Goal: Information Seeking & Learning: Learn about a topic

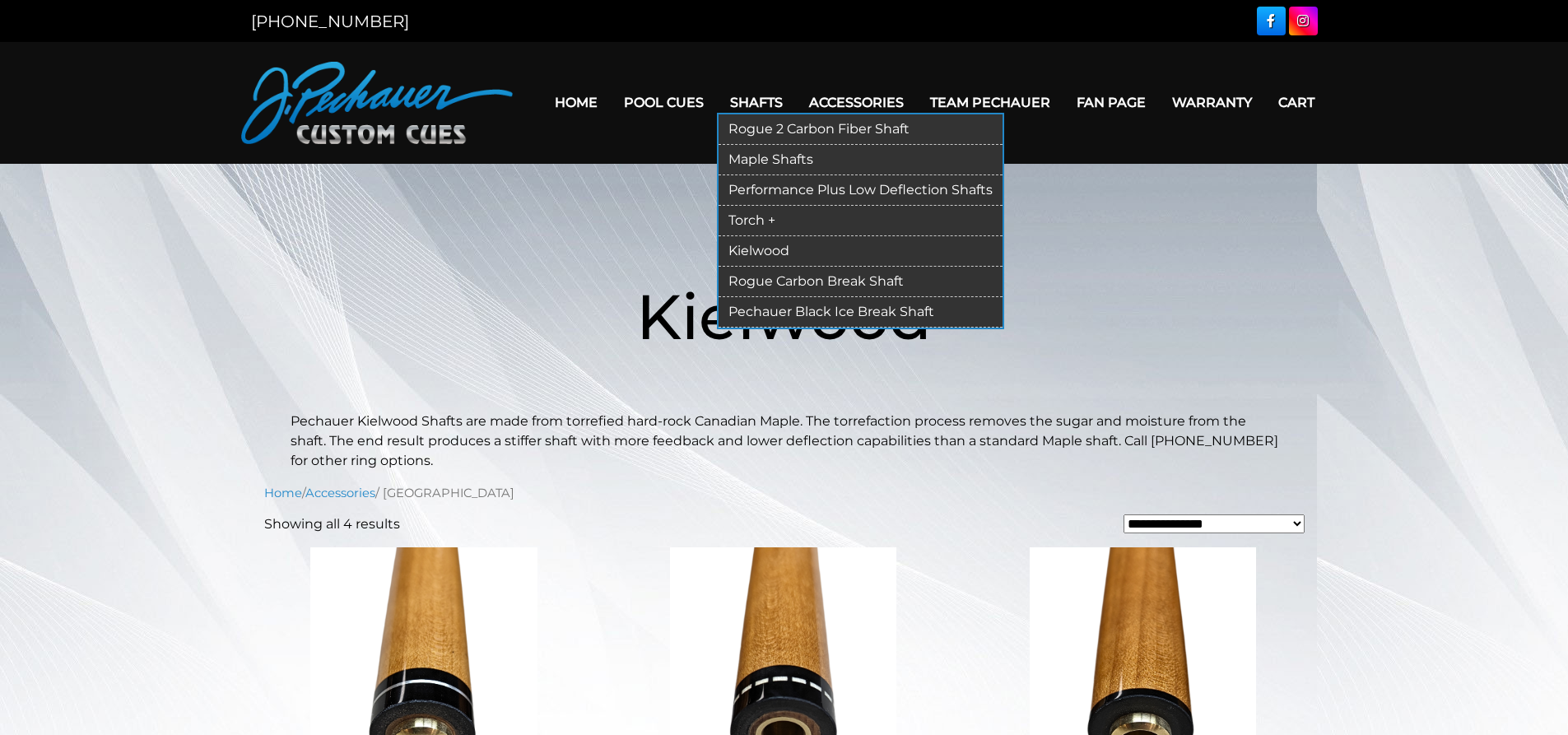
click at [759, 220] on link "Torch +" at bounding box center [861, 221] width 284 height 30
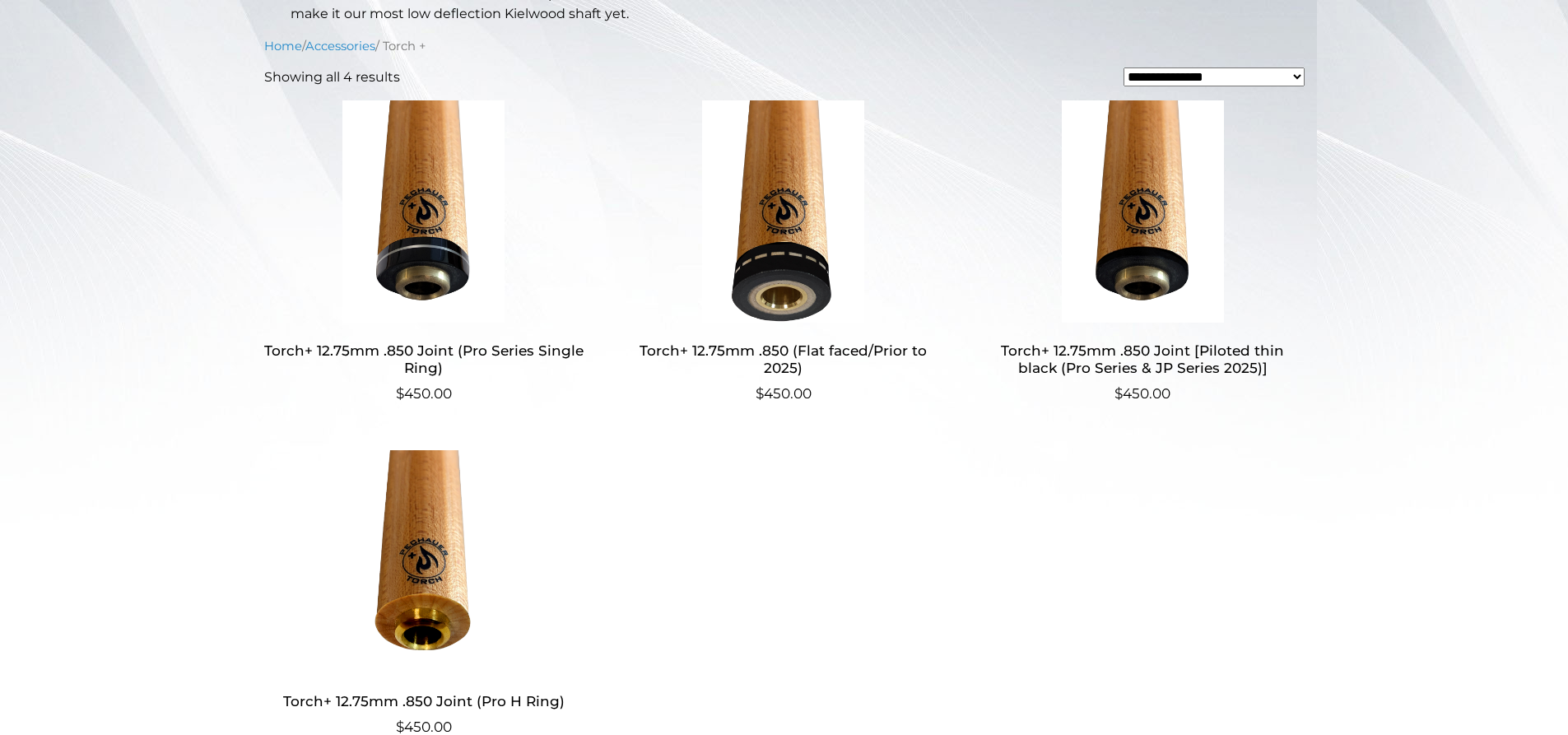
scroll to position [425, 0]
click at [430, 368] on h2 "Torch+ 12.75mm .850 Joint (Pro Series Single Ring)" at bounding box center [424, 361] width 320 height 48
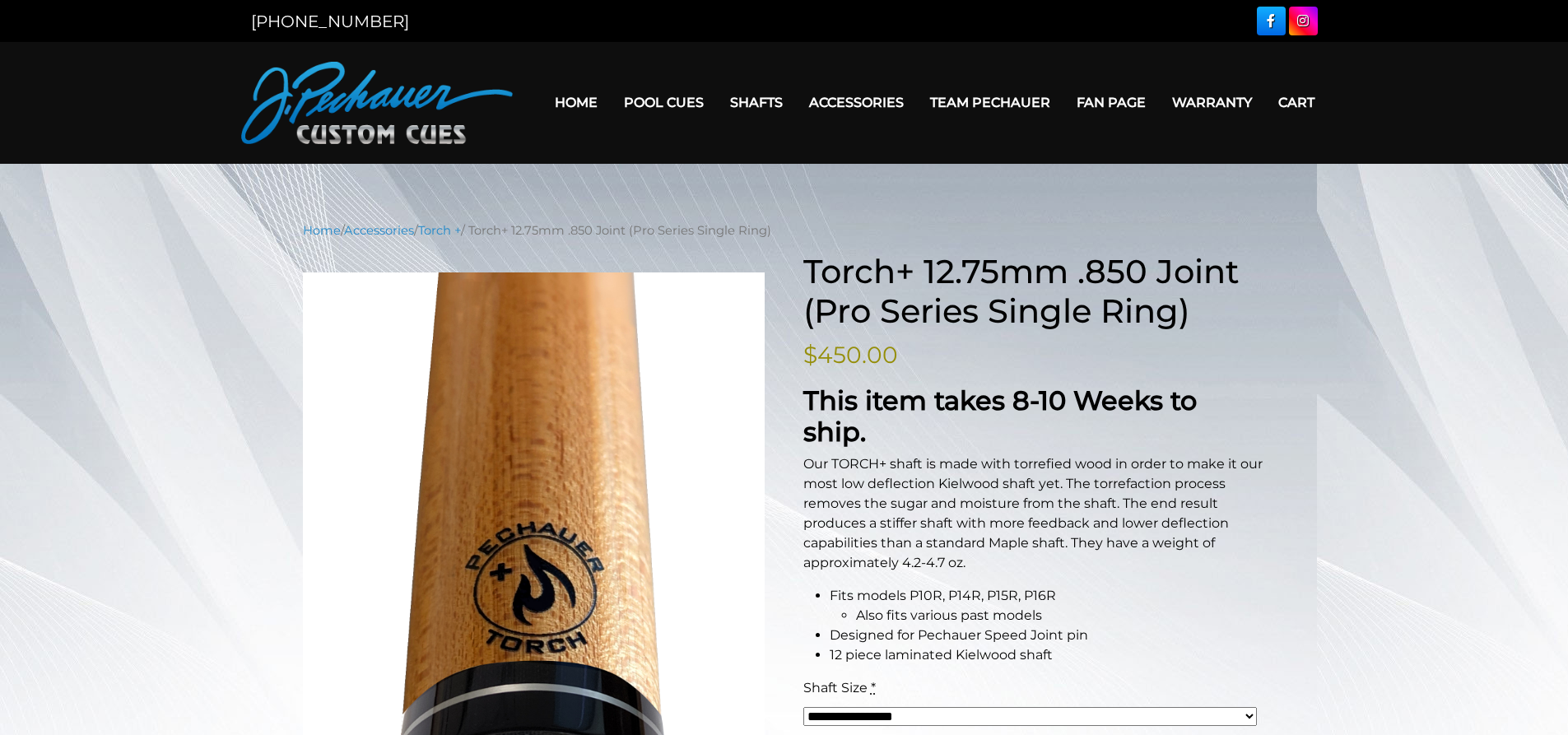
drag, startPoint x: 909, startPoint y: 433, endPoint x: 1190, endPoint y: 437, distance: 281.0
click at [1190, 455] on p "Our TORCH+ shaft is made with torrefied wood in order to make it our most low d…" at bounding box center [1035, 514] width 463 height 119
drag, startPoint x: 862, startPoint y: 463, endPoint x: 1178, endPoint y: 458, distance: 316.0
click at [1178, 458] on p "Our TORCH+ shaft is made with torrefied wood in order to make it our most low d…" at bounding box center [1035, 514] width 463 height 119
drag, startPoint x: 836, startPoint y: 470, endPoint x: 1192, endPoint y: 470, distance: 356.0
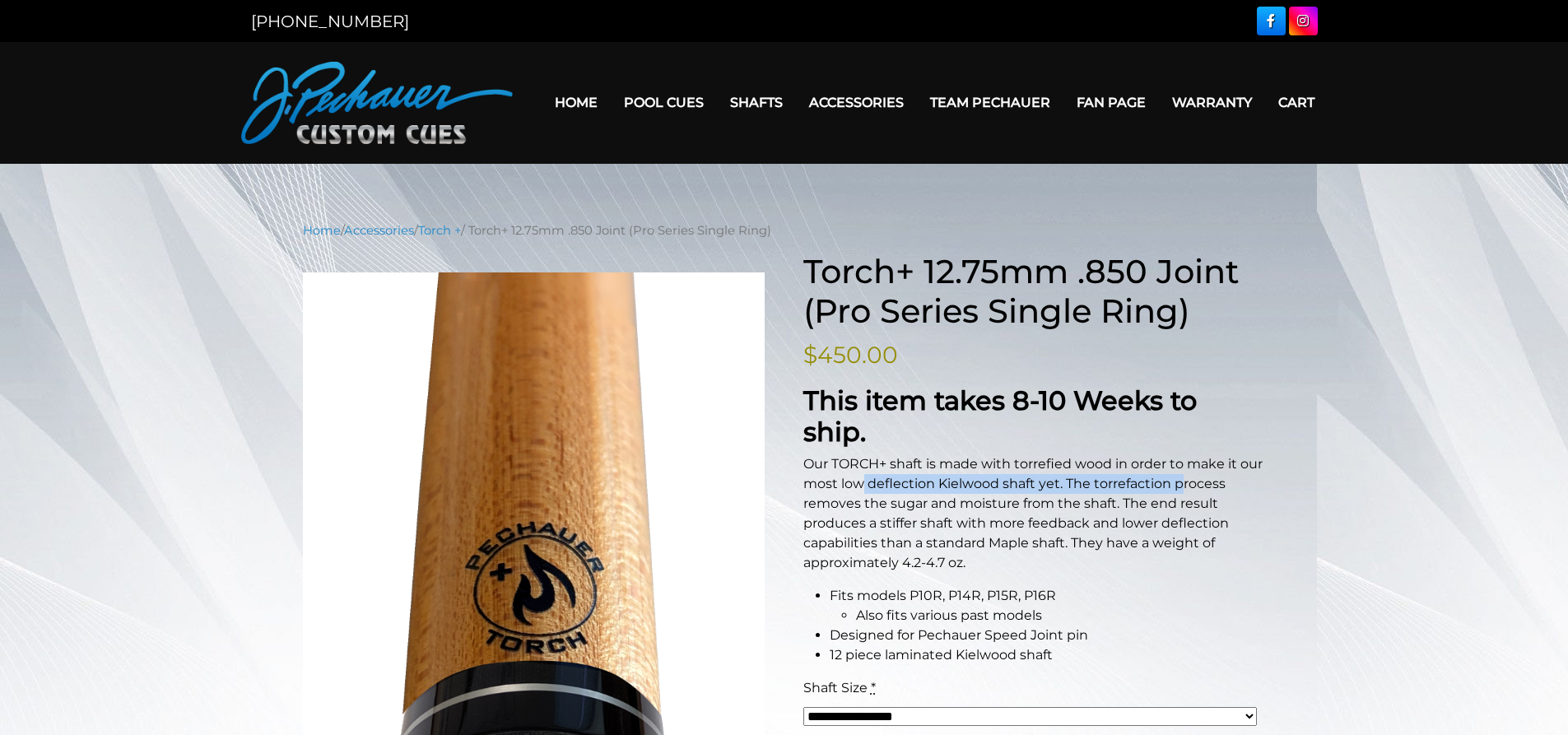
click at [1192, 470] on p "Our TORCH+ shaft is made with torrefied wood in order to make it our most low d…" at bounding box center [1035, 514] width 463 height 119
drag, startPoint x: 829, startPoint y: 491, endPoint x: 1180, endPoint y: 492, distance: 351.0
click at [1180, 492] on p "Our TORCH+ shaft is made with torrefied wood in order to make it our most low d…" at bounding box center [1035, 514] width 463 height 119
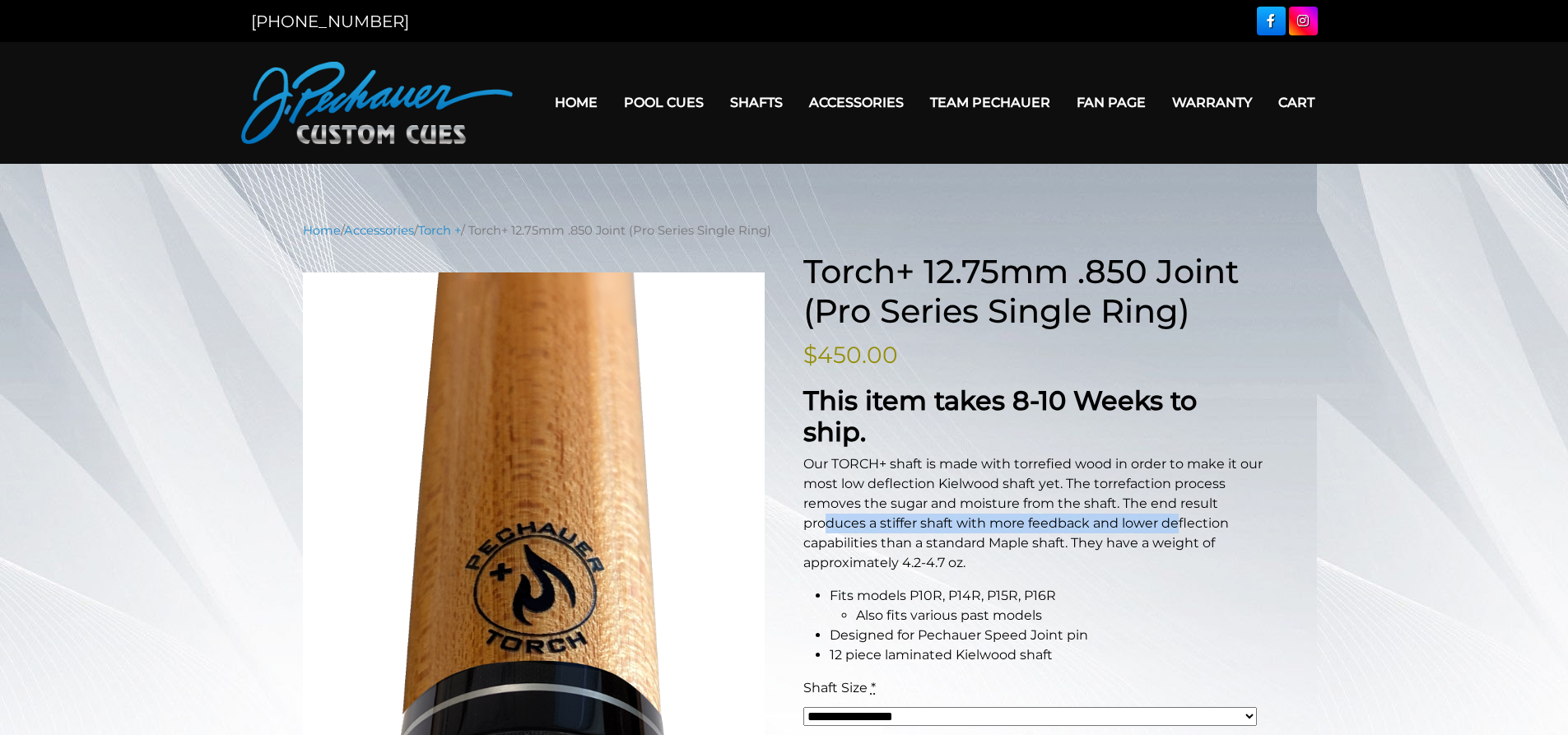
drag, startPoint x: 881, startPoint y: 515, endPoint x: 1033, endPoint y: 515, distance: 152.0
click at [1033, 515] on p "Our TORCH+ shaft is made with torrefied wood in order to make it our most low d…" at bounding box center [1035, 514] width 463 height 119
drag, startPoint x: 861, startPoint y: 624, endPoint x: 1007, endPoint y: 619, distance: 146.1
click at [1007, 646] on li "12 piece laminated Kielwood shaft" at bounding box center [1048, 655] width 437 height 20
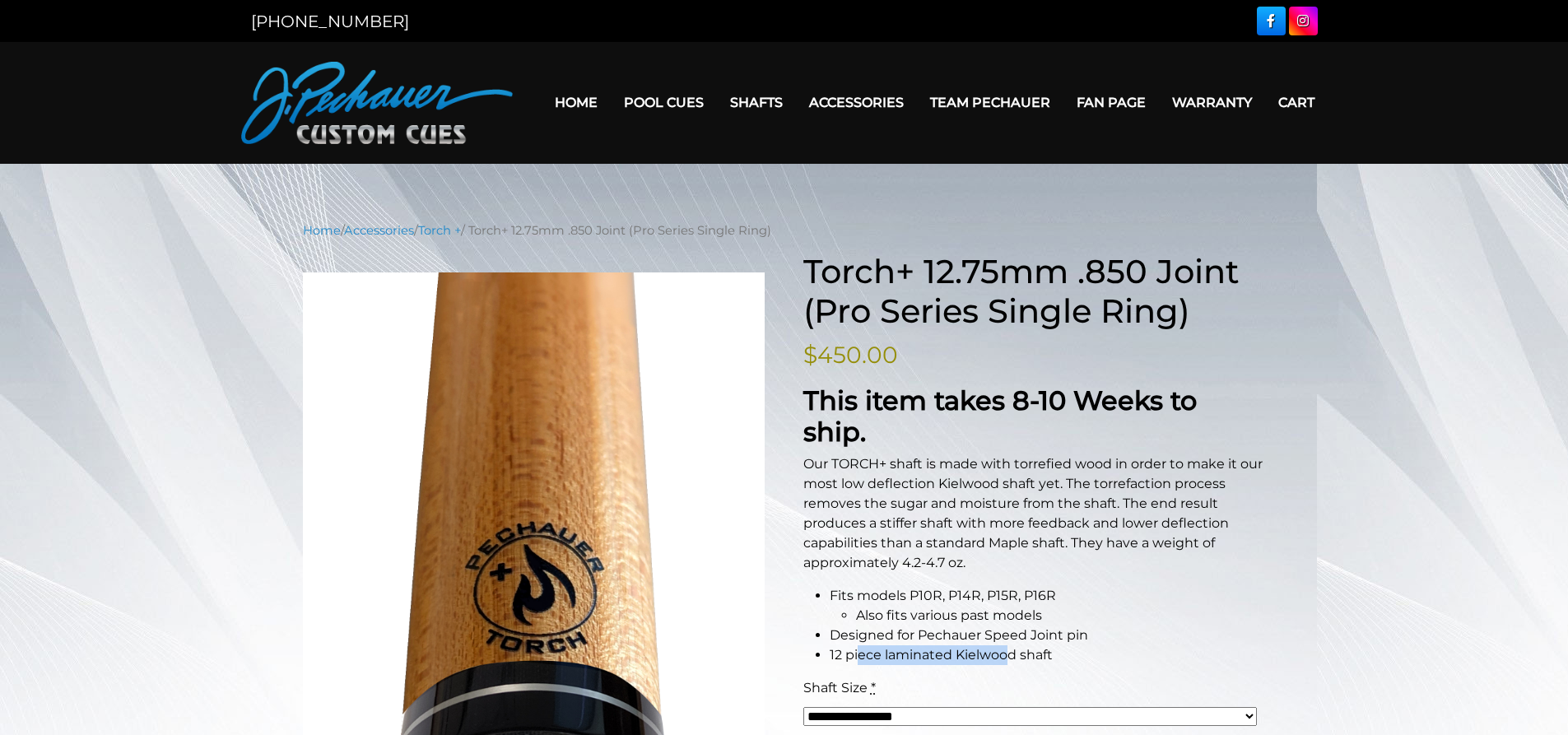
click at [1040, 646] on li "12 piece laminated Kielwood shaft" at bounding box center [1048, 655] width 437 height 20
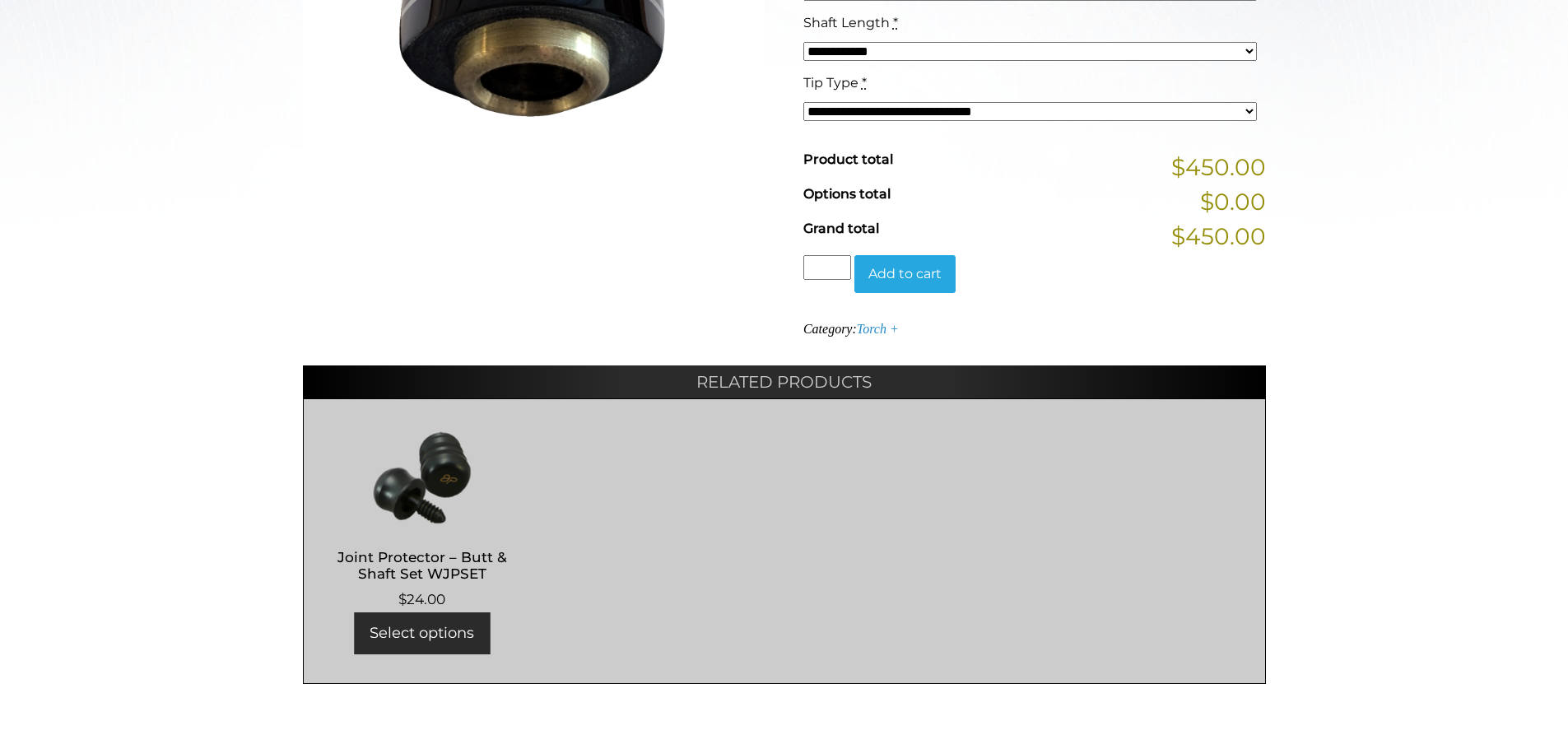
scroll to position [1075, 0]
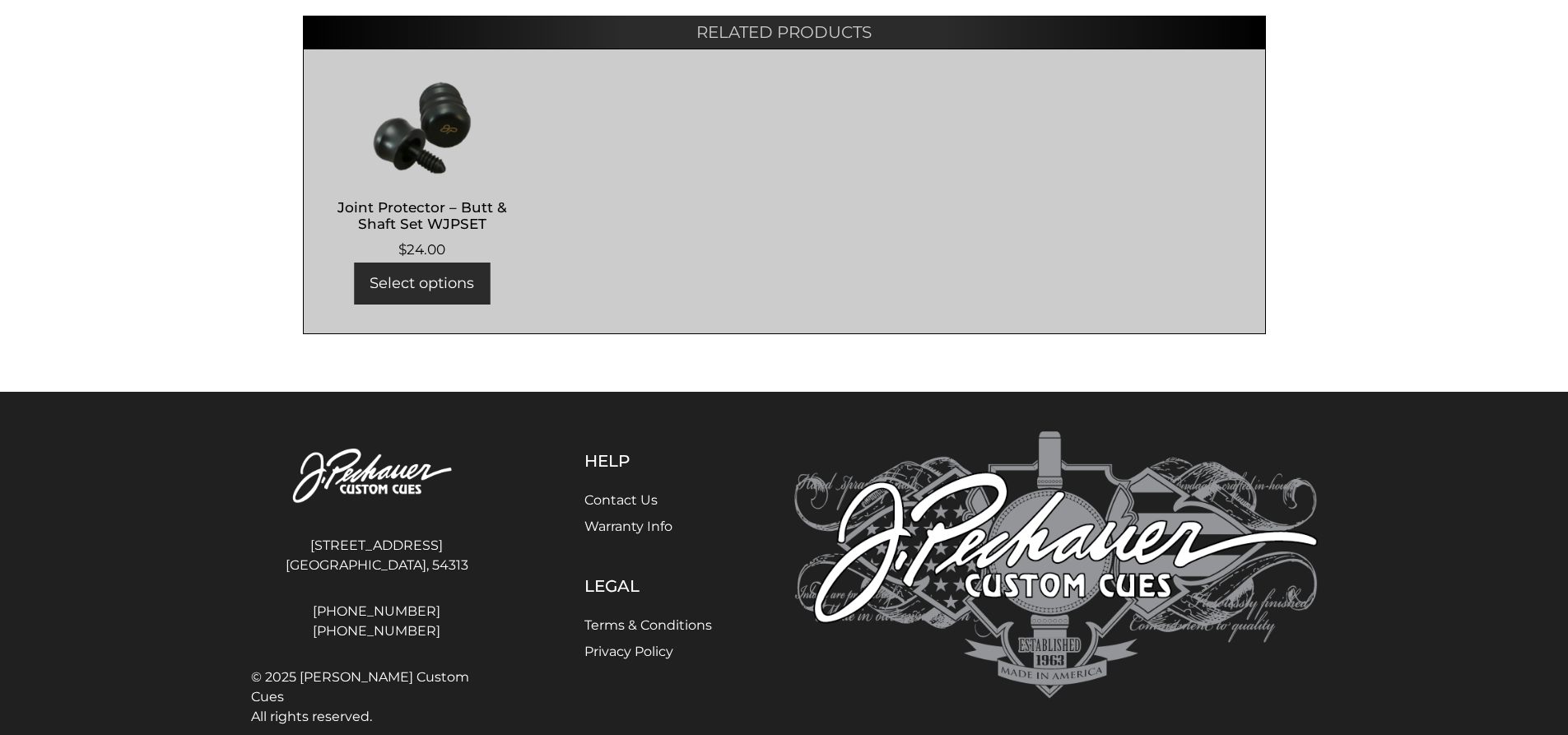
drag, startPoint x: 330, startPoint y: 645, endPoint x: 391, endPoint y: 645, distance: 61.0
click at [391, 667] on span "© 2025 J. Pechauer Custom Cues All rights reserved." at bounding box center [377, 696] width 252 height 59
copy span "Pechauer"
